Goal: Find specific page/section: Locate a particular part of the current website

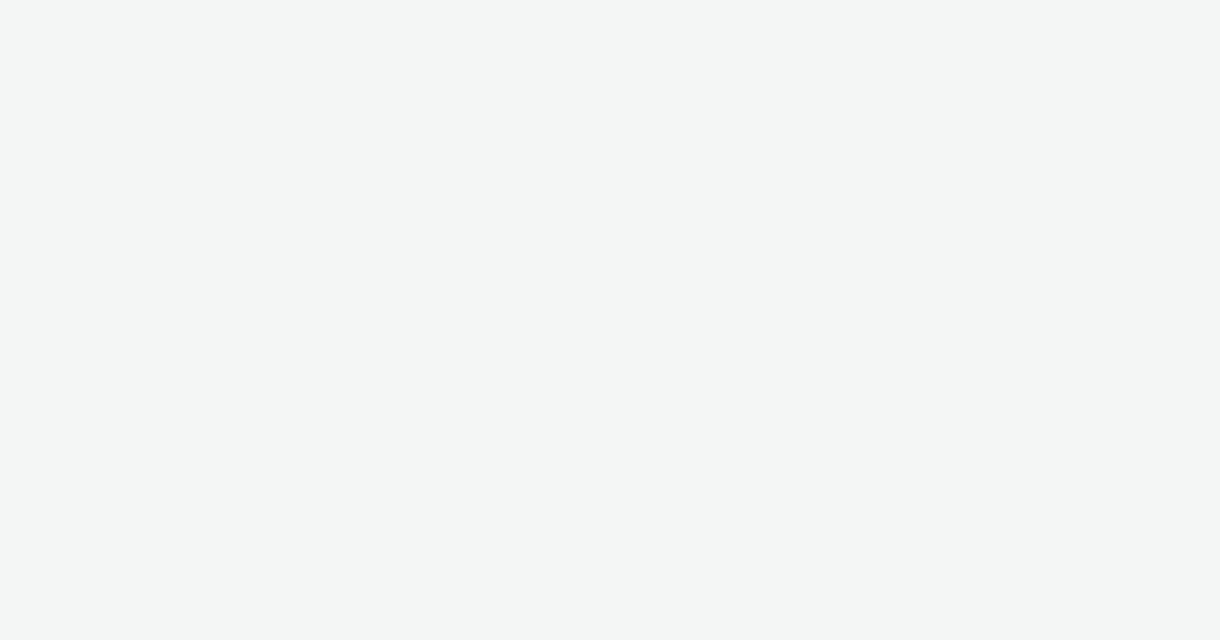
select select "47c37c18-910e-43a3-bb91-a2beb2847406"
select select "b1b940d3-d05b-48b5-821e-f328c33b988b"
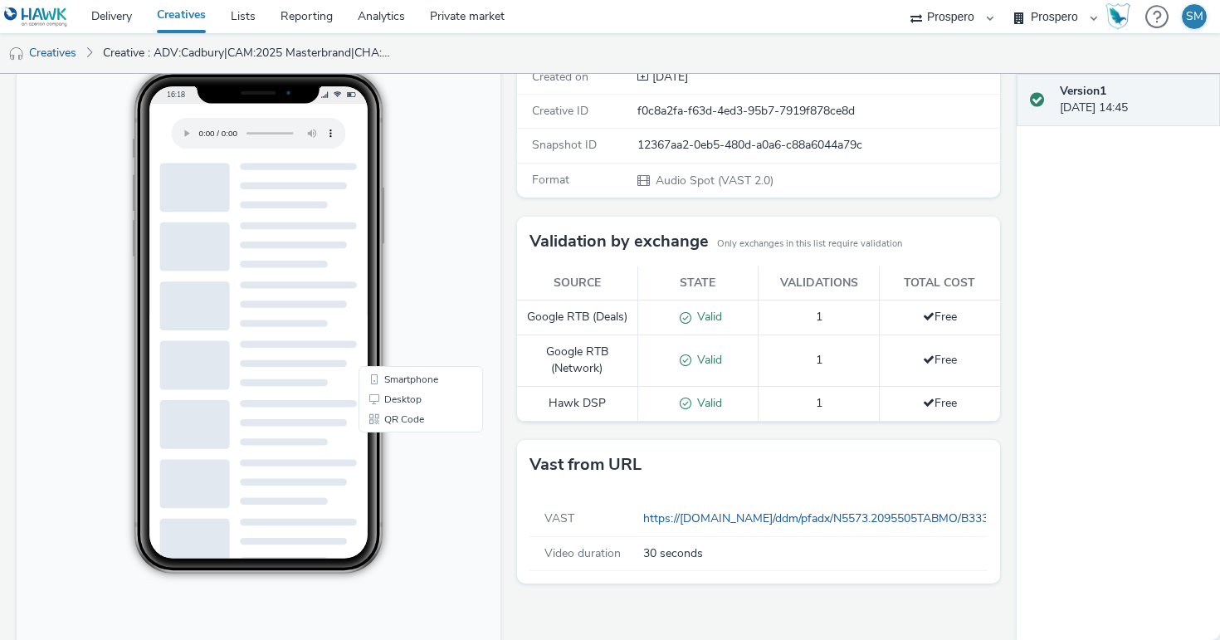
scroll to position [256, 0]
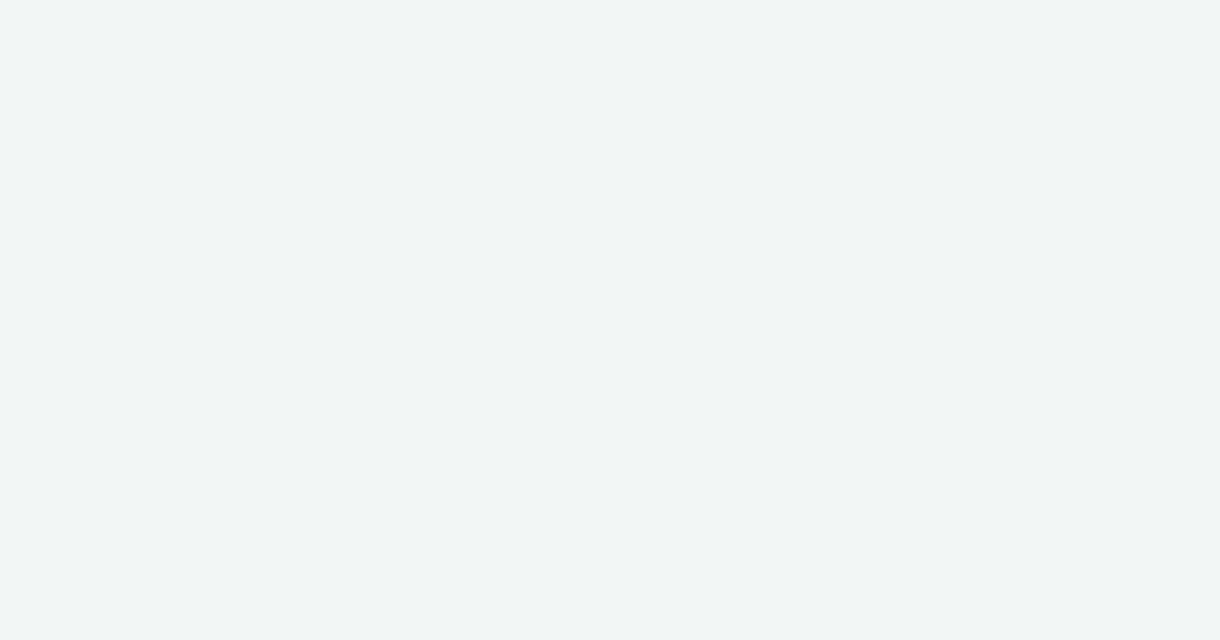
select select "47c37c18-910e-43a3-bb91-a2beb2847406"
select select "b1b940d3-d05b-48b5-821e-f328c33b988b"
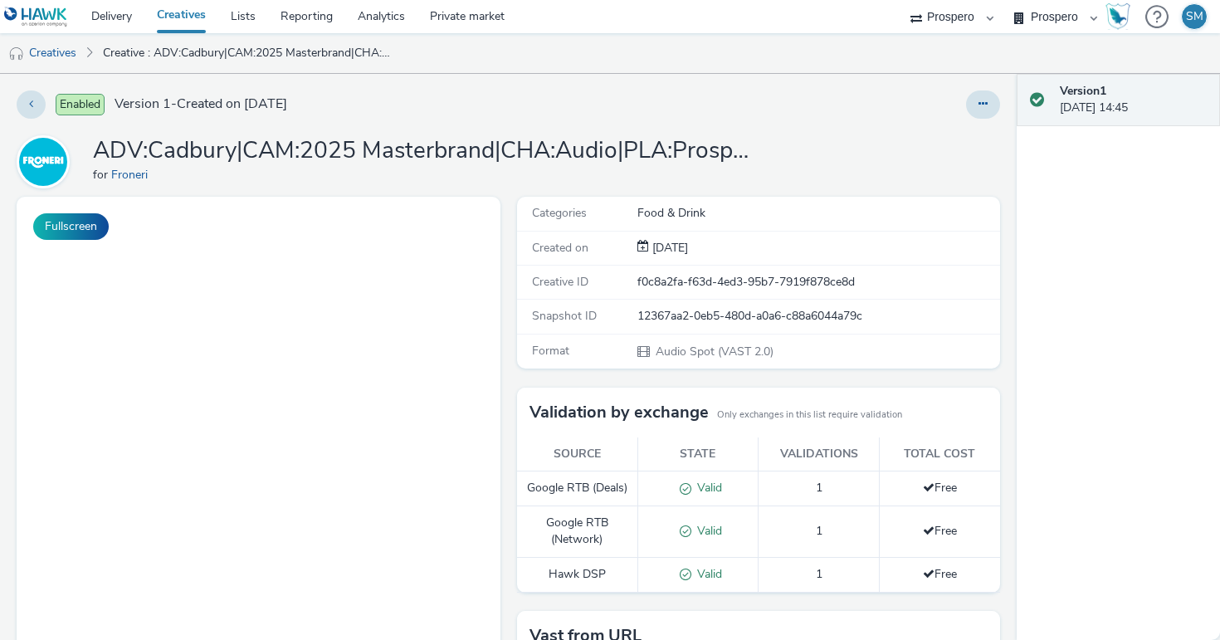
scroll to position [256, 0]
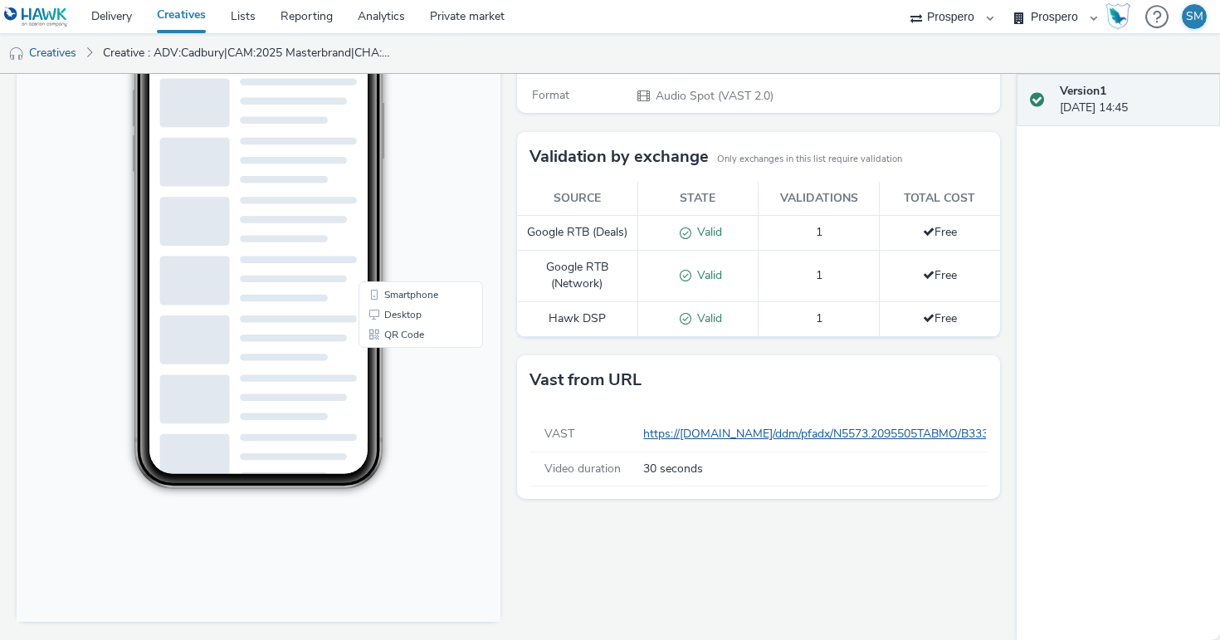
click at [714, 435] on link "https://[DOMAIN_NAME]/ddm/pfadx/N5573.2095505TABMO/B33305812.418921101;sz=0x0;o…" at bounding box center [1184, 434] width 1083 height 16
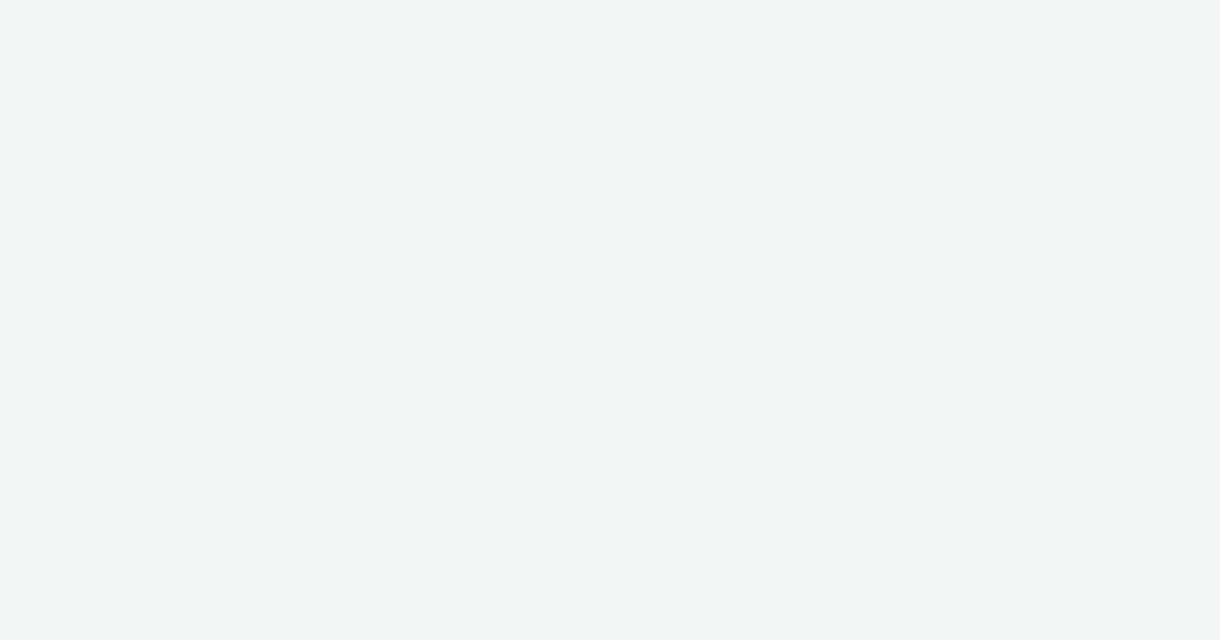
select select "47c37c18-910e-43a3-bb91-a2beb2847406"
select select "b1b940d3-d05b-48b5-821e-f328c33b988b"
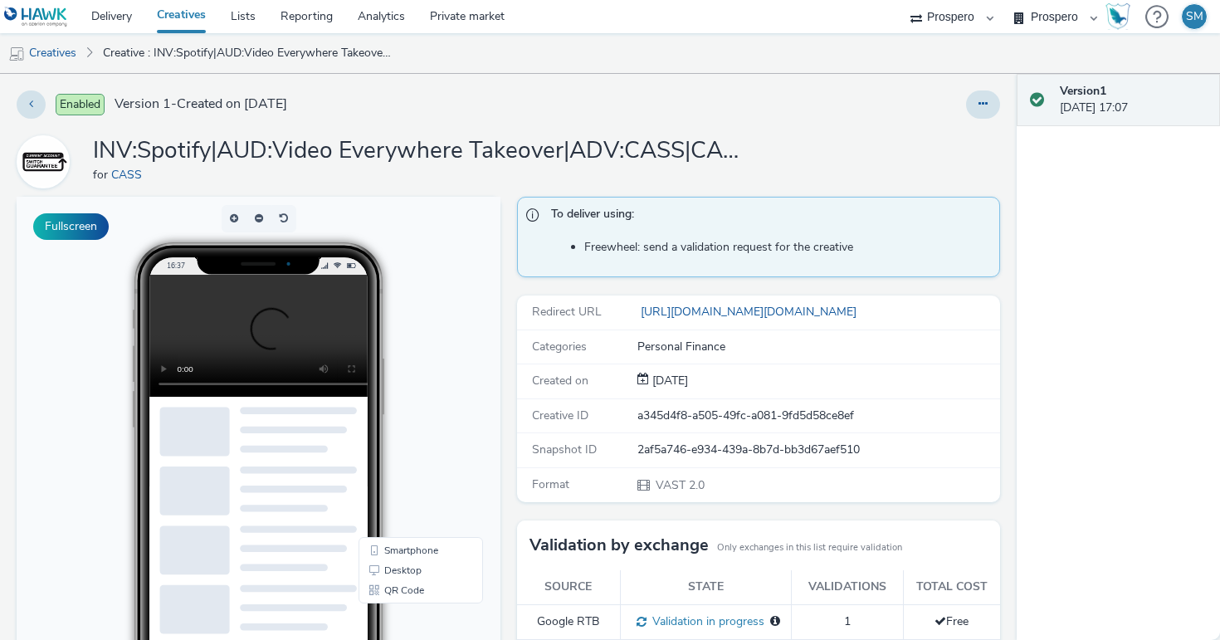
scroll to position [413, 0]
